Goal: Task Accomplishment & Management: Manage account settings

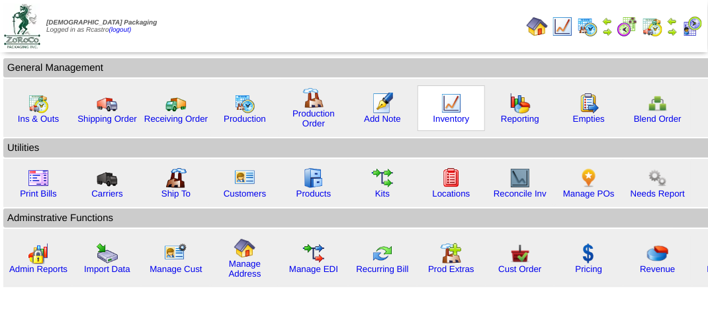
click at [450, 109] on img at bounding box center [451, 103] width 21 height 21
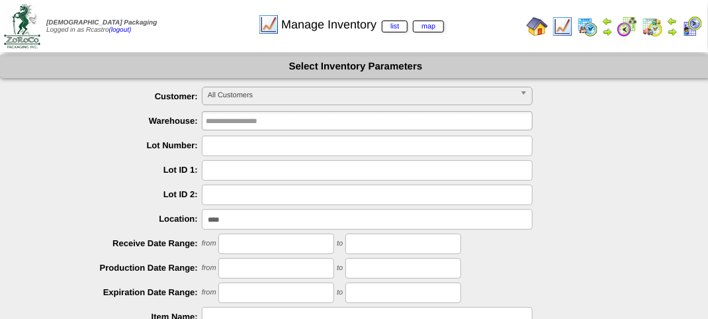
click at [265, 221] on input "****" at bounding box center [367, 219] width 331 height 21
type input "*"
click at [284, 97] on span "All Customers" at bounding box center [361, 95] width 307 height 16
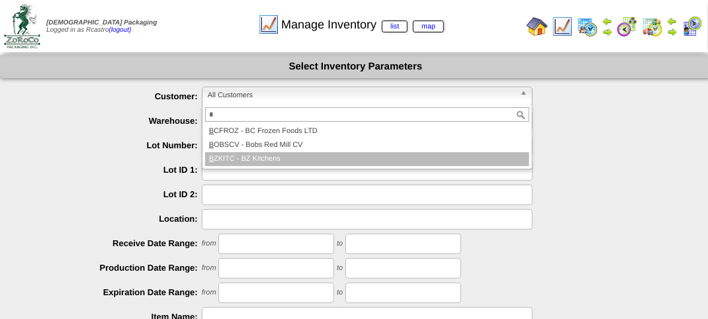
type input "*"
click at [274, 158] on li "B ZKITC - BZ Kitchens" at bounding box center [367, 159] width 324 height 14
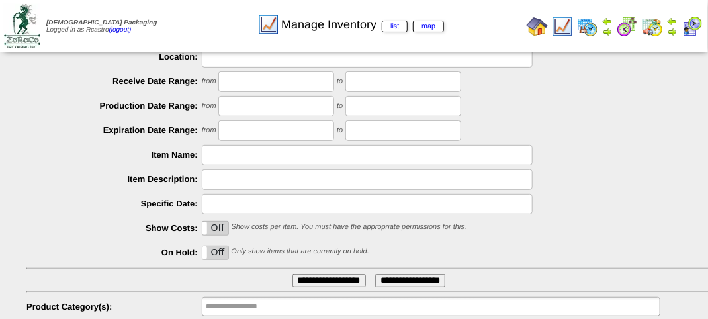
scroll to position [232, 0]
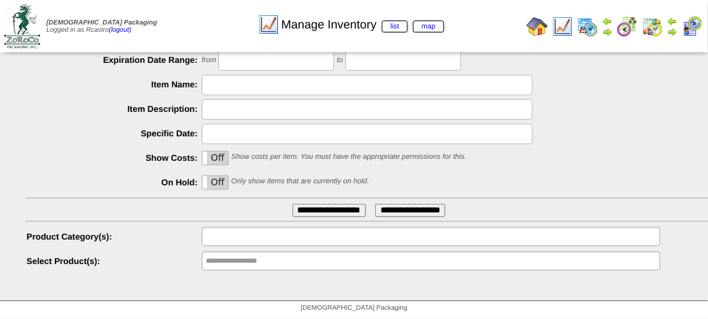
click at [250, 240] on input "text" at bounding box center [248, 236] width 85 height 17
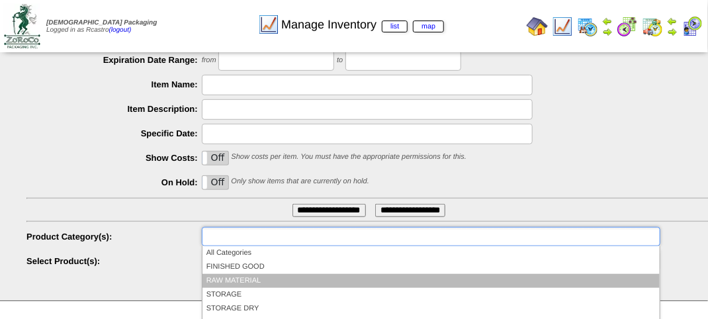
click at [245, 279] on li "RAW MATERIAL" at bounding box center [431, 281] width 457 height 14
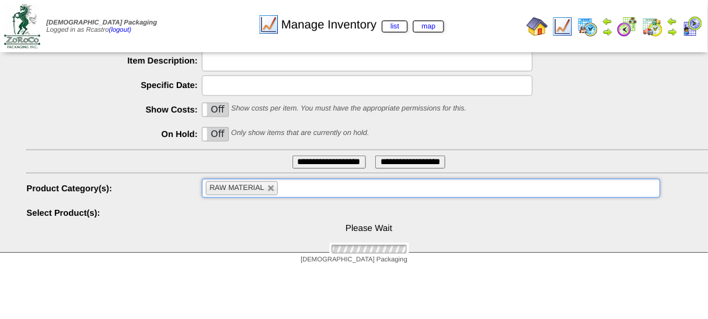
scroll to position [318, 0]
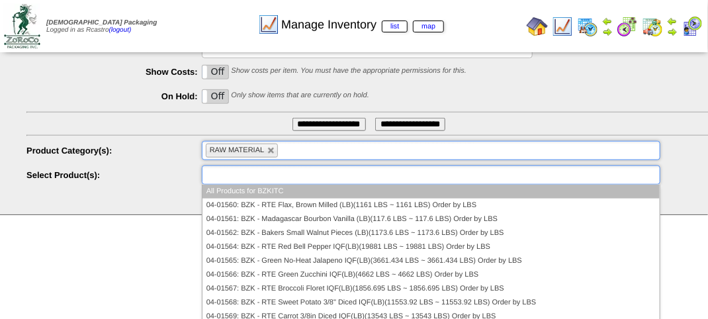
click at [252, 173] on input "text" at bounding box center [248, 175] width 85 height 17
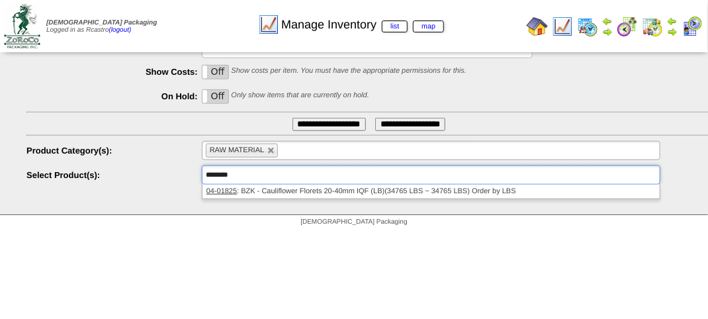
click at [293, 172] on ul "********" at bounding box center [431, 175] width 459 height 19
click at [317, 123] on input "**********" at bounding box center [329, 124] width 73 height 13
type input "**********"
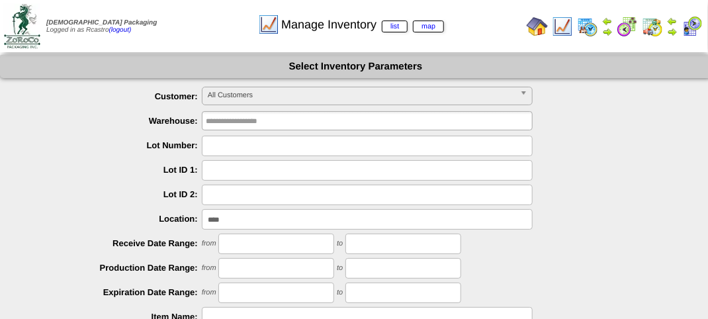
click at [247, 224] on input "****" at bounding box center [367, 219] width 331 height 21
type input "*"
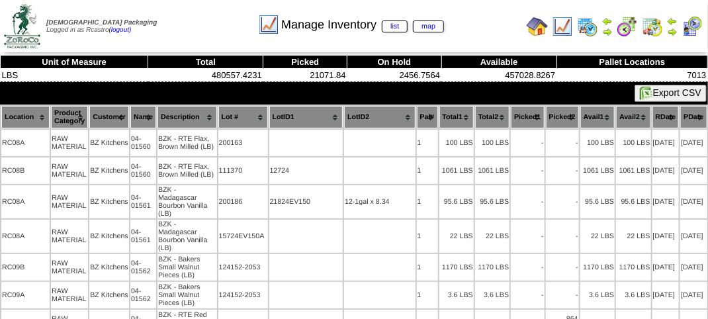
click at [21, 113] on th "Location" at bounding box center [25, 117] width 48 height 23
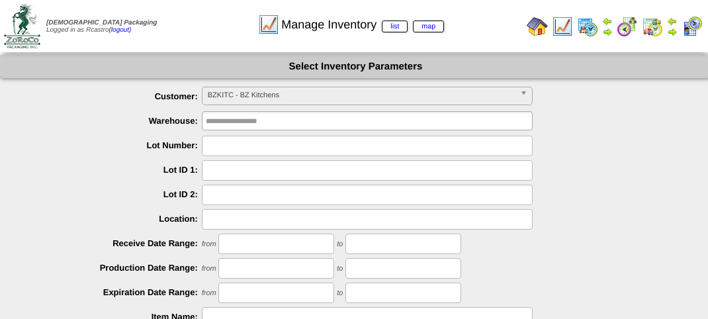
scroll to position [232, 0]
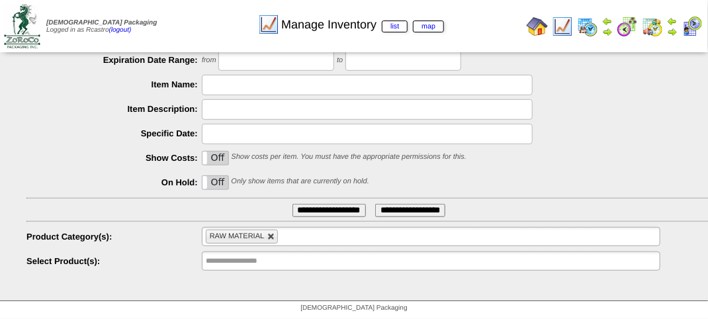
click at [273, 238] on link at bounding box center [271, 237] width 8 height 8
type input "**********"
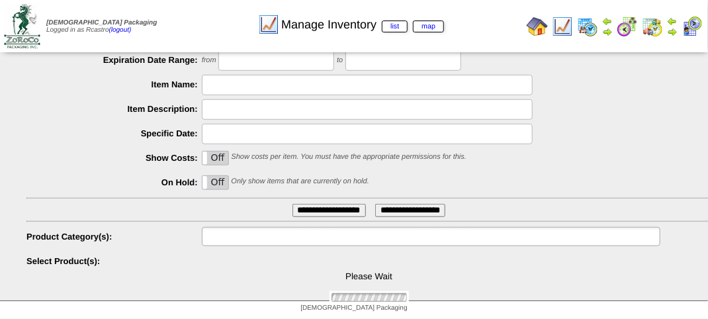
click at [273, 238] on input "text" at bounding box center [248, 236] width 85 height 17
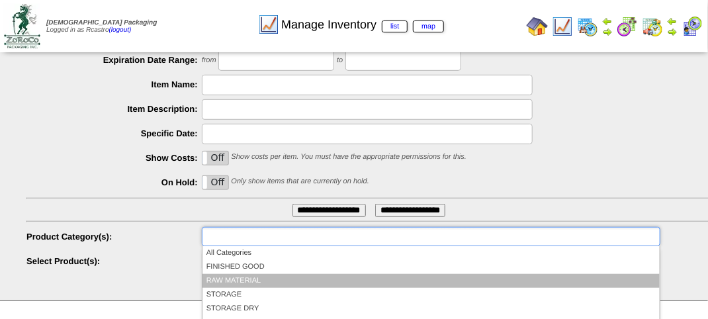
click at [244, 282] on li "RAW MATERIAL" at bounding box center [431, 281] width 457 height 14
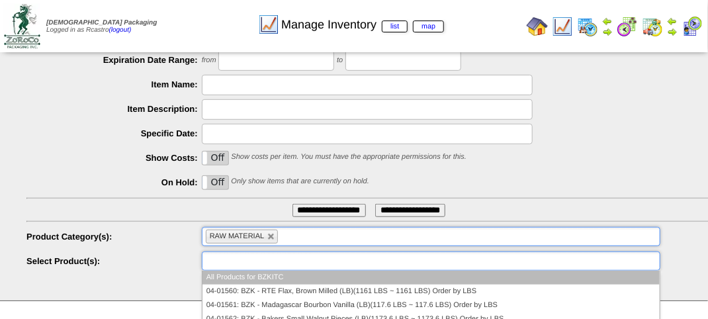
click at [244, 261] on input "text" at bounding box center [248, 261] width 85 height 17
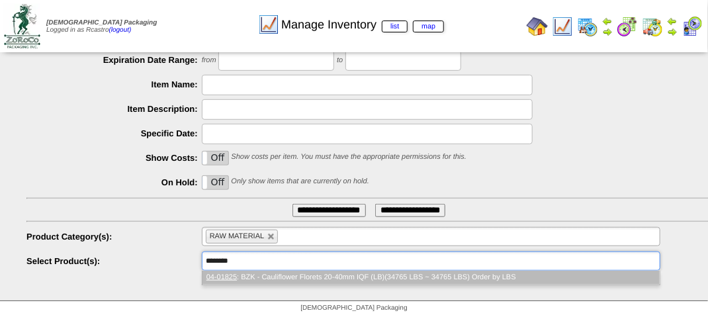
type input "********"
click at [273, 275] on li "04-01825 : BZK - Cauliflower Florets 20-40mm IQF (LB)(34765 LBS ~ 34765 LBS) Or…" at bounding box center [431, 278] width 457 height 14
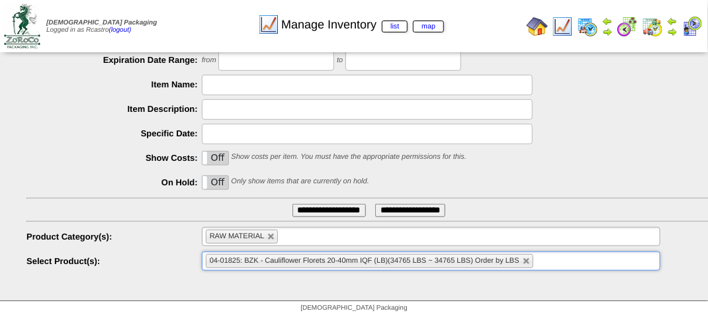
click at [283, 284] on div "**********" at bounding box center [356, 62] width 712 height 478
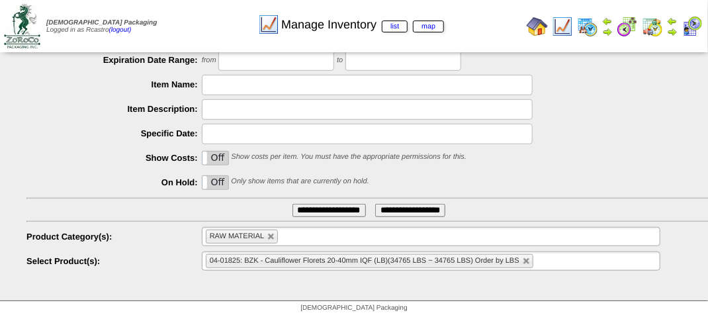
click at [316, 206] on input "**********" at bounding box center [329, 210] width 73 height 13
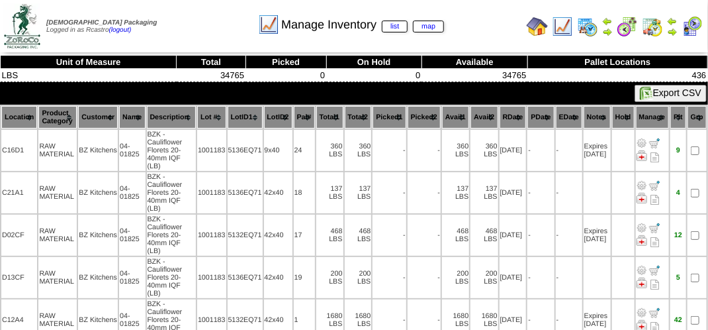
click at [173, 54] on div "[DEMOGRAPHIC_DATA] Packaging Logged in as Rcastro (logout) Print All" at bounding box center [354, 29] width 708 height 58
click at [187, 38] on div "Manage Inventory list map" at bounding box center [351, 20] width 405 height 36
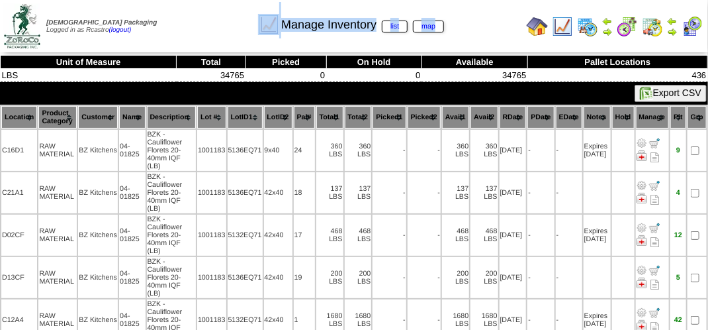
click at [197, 28] on div "Manage Inventory list map" at bounding box center [351, 20] width 405 height 36
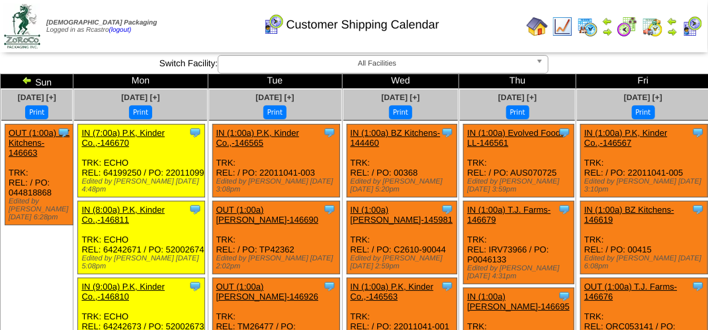
click at [191, 23] on div "Customer Shipping Calendar" at bounding box center [351, 20] width 405 height 36
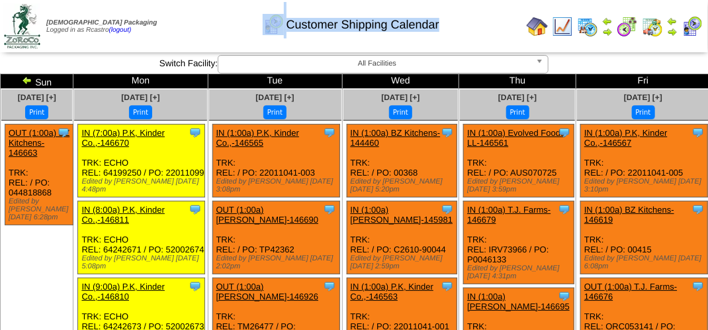
click at [191, 23] on div "Customer Shipping Calendar" at bounding box center [351, 20] width 405 height 36
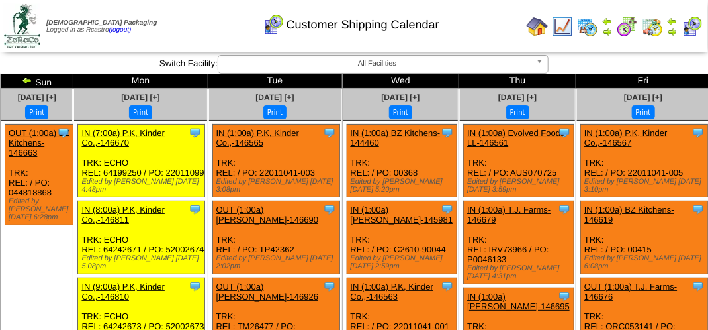
click at [191, 23] on div "Customer Shipping Calendar" at bounding box center [351, 20] width 405 height 36
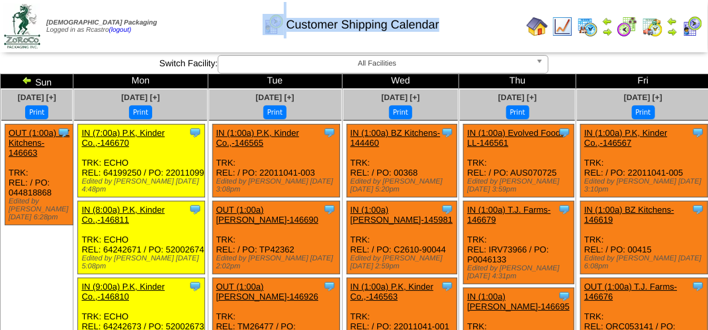
click at [191, 23] on div "Customer Shipping Calendar" at bounding box center [351, 20] width 405 height 36
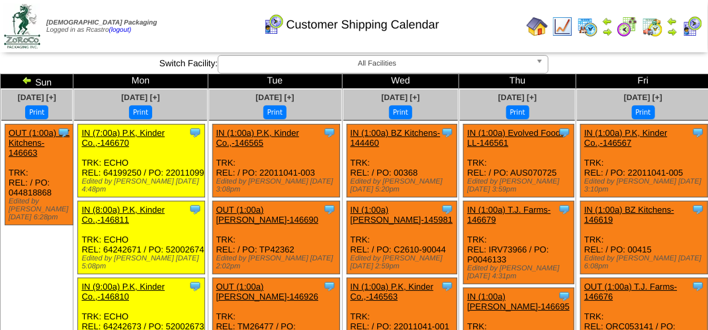
click at [214, 23] on div "Customer Shipping Calendar" at bounding box center [351, 20] width 405 height 36
click at [205, 32] on div "Customer Shipping Calendar" at bounding box center [351, 20] width 405 height 36
click at [199, 25] on div "Customer Shipping Calendar" at bounding box center [351, 20] width 405 height 36
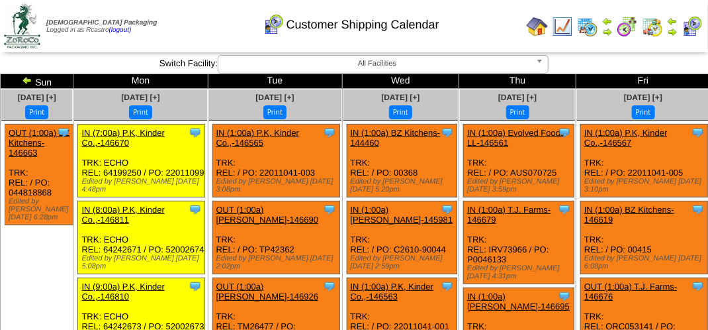
click at [199, 25] on div "Customer Shipping Calendar" at bounding box center [351, 20] width 405 height 36
click at [197, 25] on div "Customer Shipping Calendar" at bounding box center [351, 20] width 405 height 36
click at [489, 20] on div "Customer Shipping Calendar" at bounding box center [351, 20] width 405 height 36
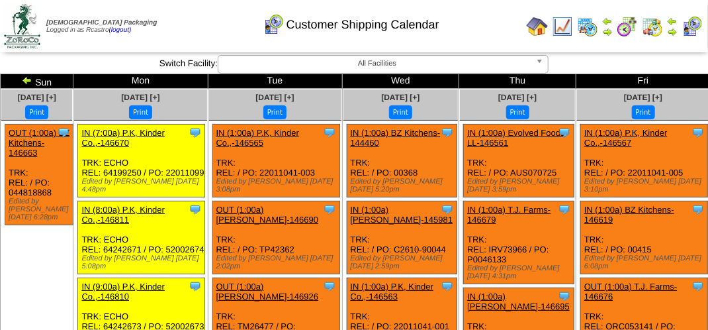
click at [193, 37] on div "Customer Shipping Calendar" at bounding box center [351, 20] width 405 height 36
click at [187, 19] on div "Customer Shipping Calendar" at bounding box center [351, 20] width 405 height 36
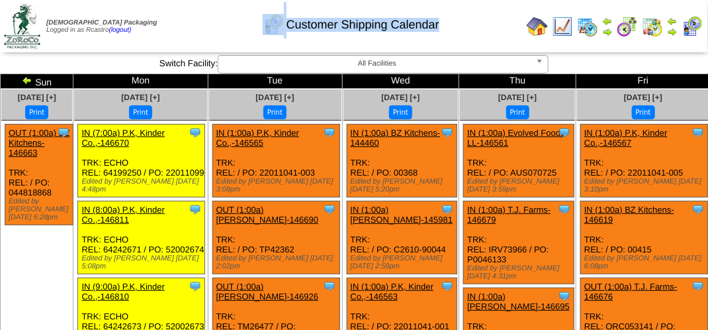
click at [187, 19] on div "Customer Shipping Calendar" at bounding box center [351, 20] width 405 height 36
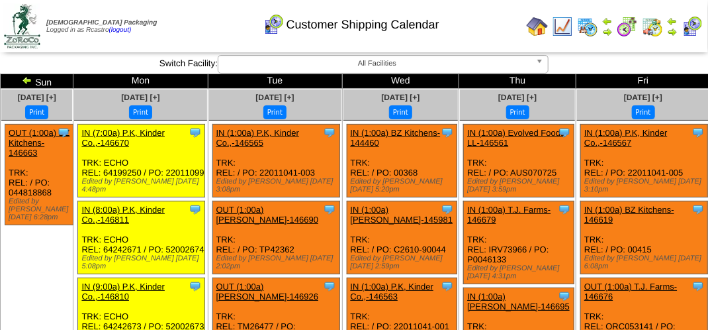
click at [463, 40] on td "Print All" at bounding box center [355, 26] width 332 height 50
click at [199, 30] on div "Customer Shipping Calendar" at bounding box center [351, 20] width 405 height 36
click at [187, 24] on div "Customer Shipping Calendar" at bounding box center [351, 20] width 405 height 36
click at [19, 232] on ul "Clone Item OUT (1:00a) BZ Kitchens-146663 BZ Kitchens ScheduleID: 146663 75 CS:…" at bounding box center [36, 223] width 71 height 199
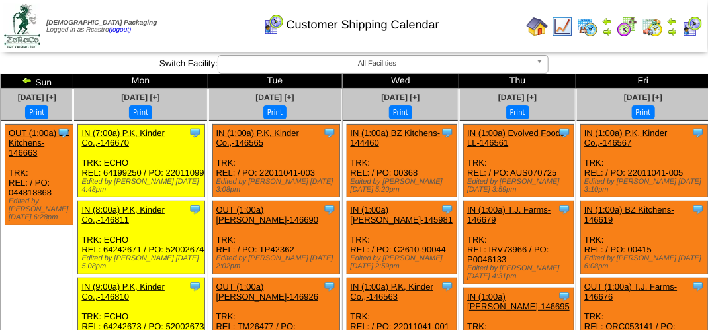
click at [18, 233] on ul "Clone Item OUT (1:00a) BZ Kitchens-146663 BZ Kitchens ScheduleID: 146663 75 CS:…" at bounding box center [36, 223] width 71 height 199
click at [15, 104] on div "[DATE] [+]" at bounding box center [36, 97] width 71 height 16
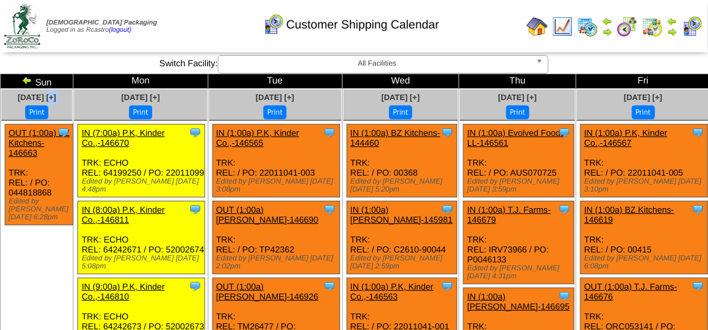
click at [15, 104] on div "[DATE] [+]" at bounding box center [36, 97] width 71 height 16
click at [72, 103] on div "[DATE] [+]" at bounding box center [36, 97] width 71 height 16
click at [488, 33] on div "Customer Shipping Calendar" at bounding box center [351, 20] width 405 height 36
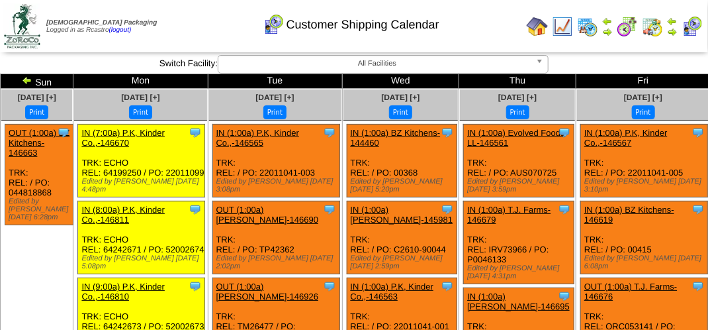
click at [486, 34] on div "Customer Shipping Calendar" at bounding box center [351, 20] width 405 height 36
